Goal: Task Accomplishment & Management: Use online tool/utility

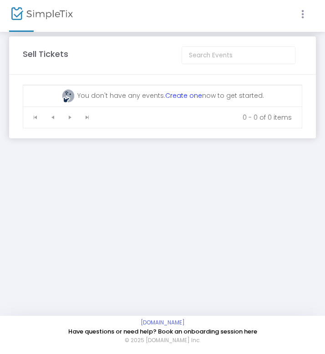
click at [301, 12] on icon at bounding box center [303, 14] width 8 height 11
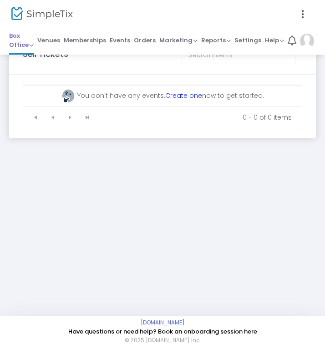
click at [20, 39] on span "Box Office" at bounding box center [21, 40] width 25 height 18
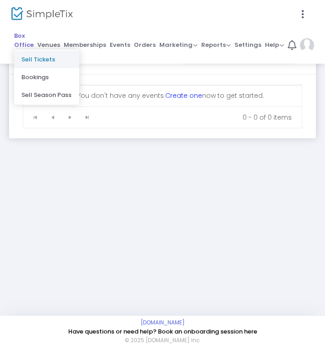
click at [24, 61] on li "Sell Tickets" at bounding box center [46, 60] width 65 height 18
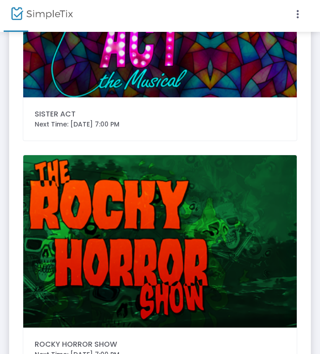
scroll to position [182, 0]
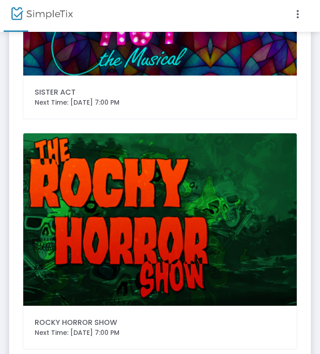
click at [166, 223] on img at bounding box center [159, 219] width 273 height 173
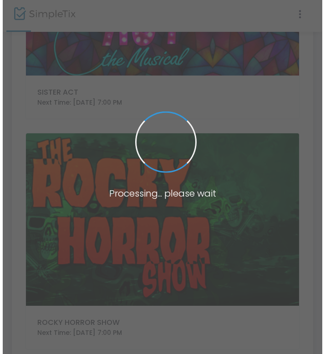
scroll to position [0, 0]
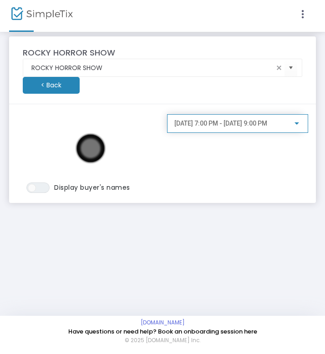
click at [255, 124] on span "9/12/2025 @ 7:00 PM - 9/12/2025 @ 9:00 PM" at bounding box center [220, 123] width 93 height 7
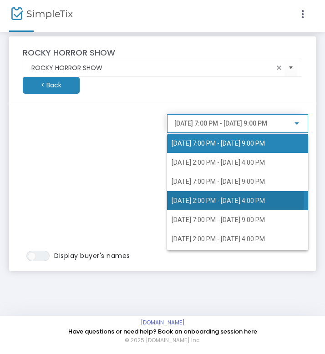
click at [208, 199] on span "9/14/2025 @ 2:00 PM - 9/14/2025 @ 4:00 PM" at bounding box center [218, 200] width 93 height 7
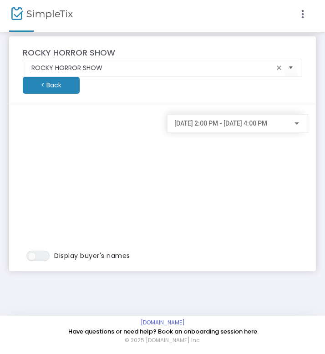
click at [68, 85] on m-button "< Back" at bounding box center [51, 85] width 57 height 17
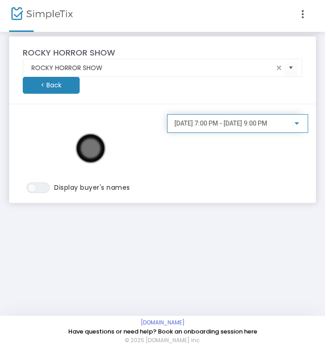
click at [265, 125] on span "9/12/2025 @ 7:00 PM - 9/12/2025 @ 9:00 PM" at bounding box center [220, 123] width 93 height 7
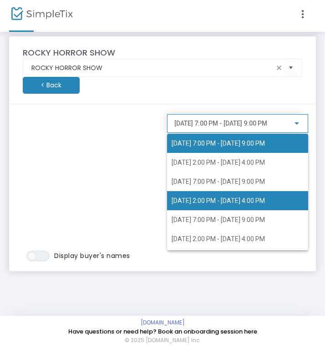
click at [205, 200] on span "9/14/2025 @ 2:00 PM - 9/14/2025 @ 4:00 PM" at bounding box center [218, 200] width 93 height 7
